Goal: Information Seeking & Learning: Learn about a topic

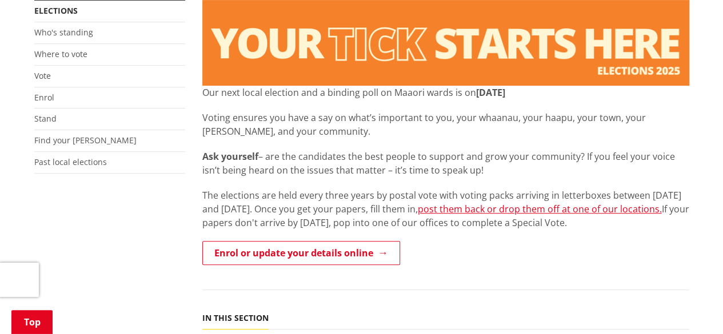
scroll to position [229, 0]
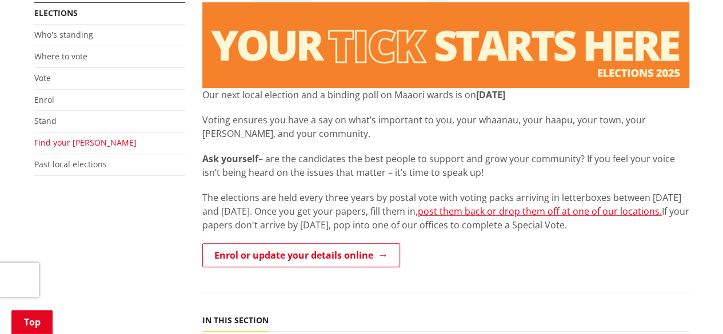
click at [64, 144] on link "Find your [PERSON_NAME]" at bounding box center [85, 142] width 102 height 11
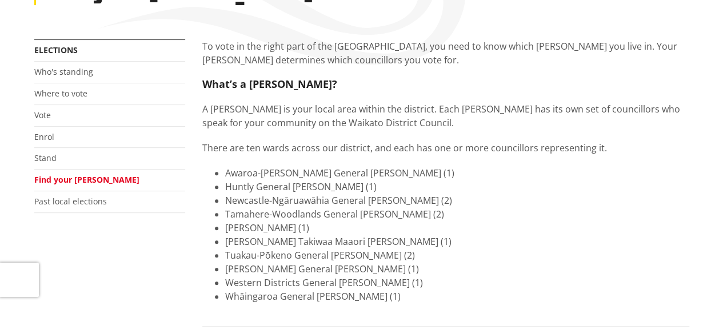
scroll to position [114, 0]
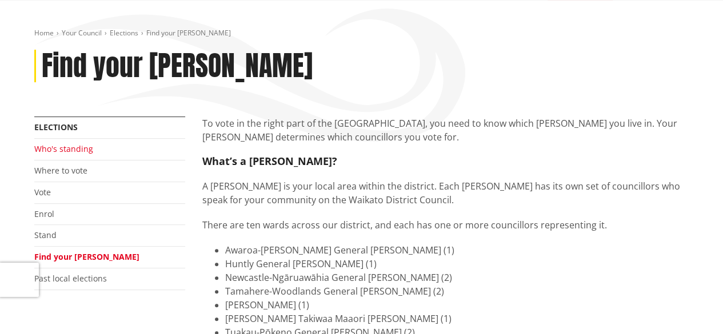
click at [64, 151] on link "Who's standing" at bounding box center [63, 148] width 59 height 11
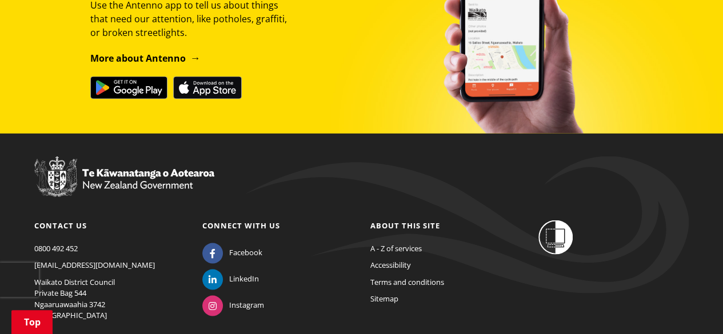
scroll to position [7641, 0]
